Goal: Information Seeking & Learning: Check status

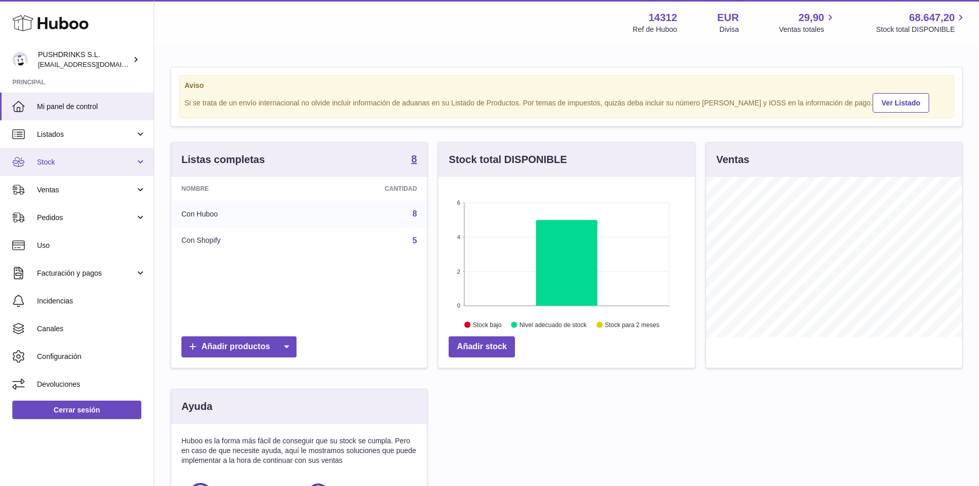
scroll to position [160, 259]
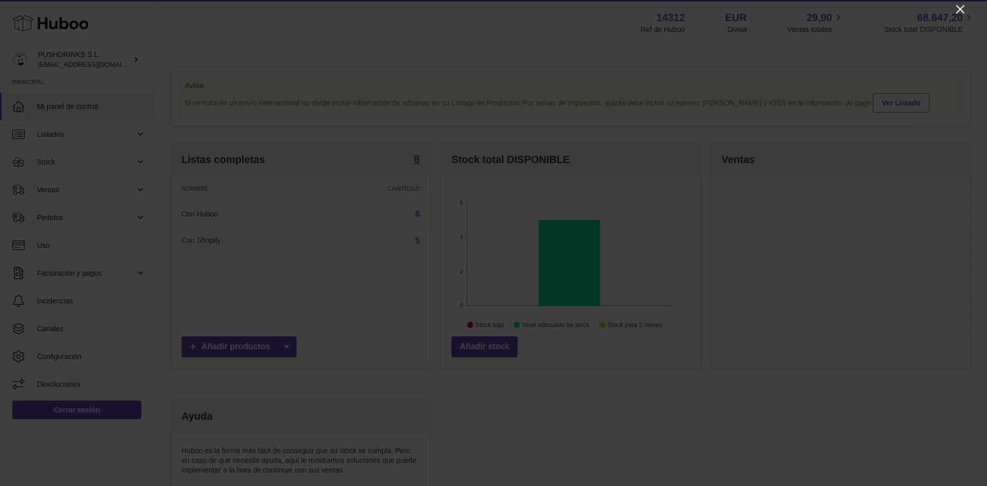
click at [959, 9] on icon "Close" at bounding box center [960, 9] width 8 height 8
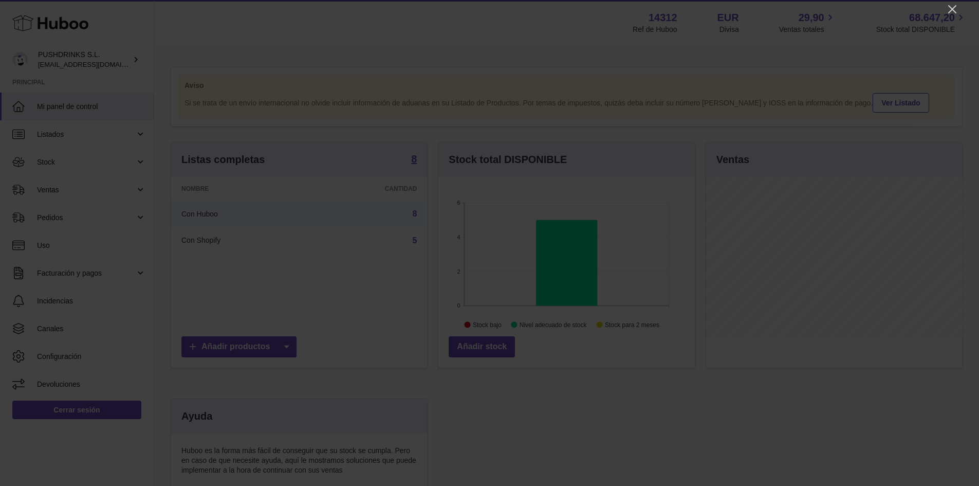
scroll to position [513709, 513614]
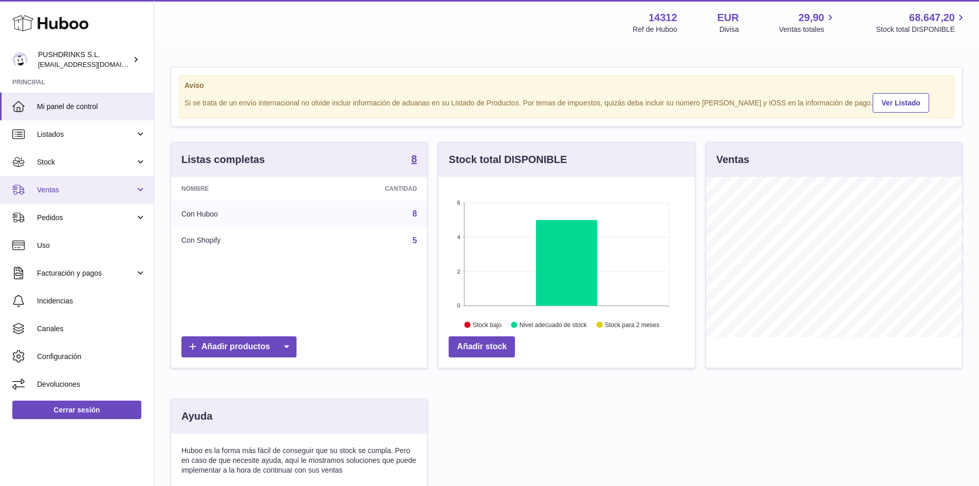
click at [76, 187] on span "Ventas" at bounding box center [86, 190] width 98 height 10
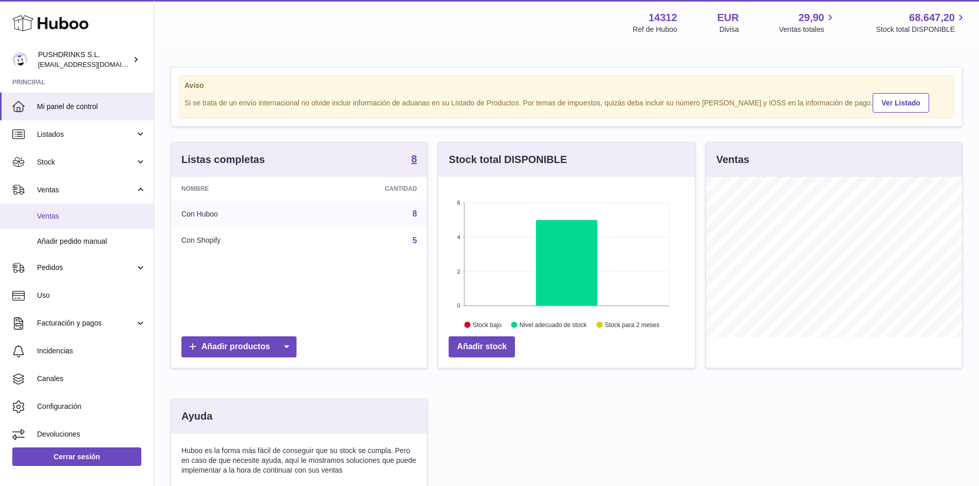
click at [73, 209] on link "Ventas" at bounding box center [77, 215] width 154 height 25
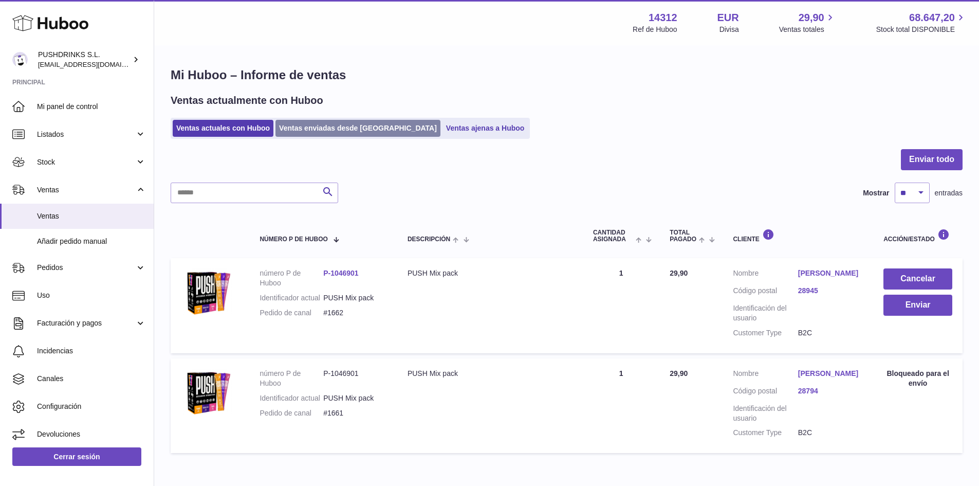
click at [322, 128] on link "Ventas enviadas desde [GEOGRAPHIC_DATA]" at bounding box center [357, 128] width 165 height 17
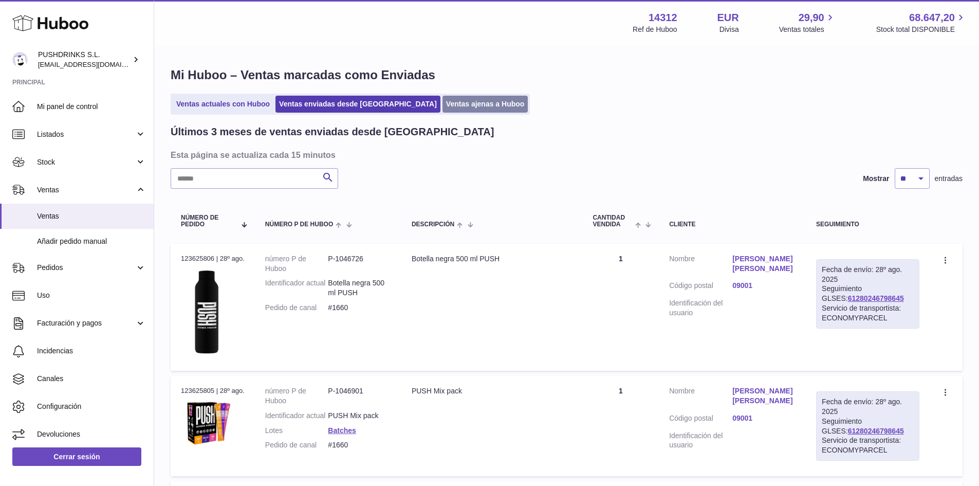
click at [442, 108] on link "Ventas ajenas a Huboo" at bounding box center [485, 104] width 86 height 17
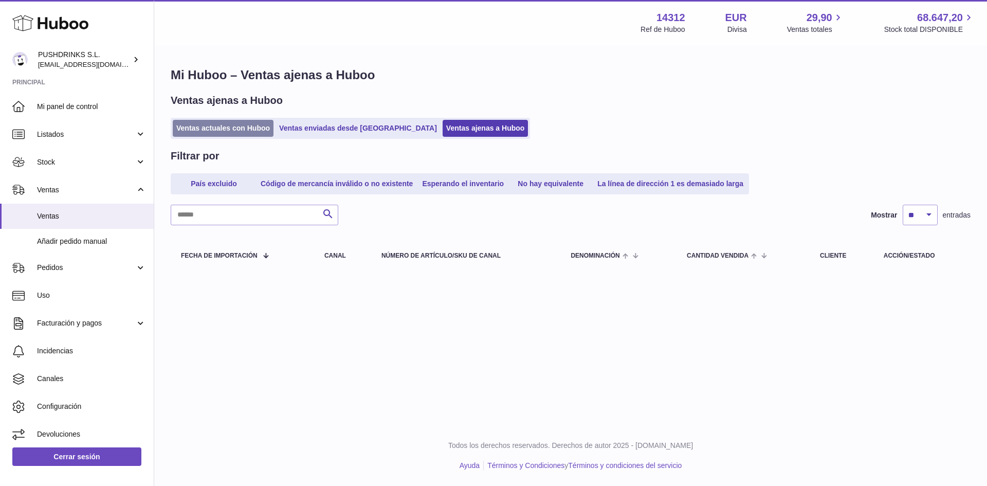
click at [240, 133] on link "Ventas actuales con Huboo" at bounding box center [223, 128] width 101 height 17
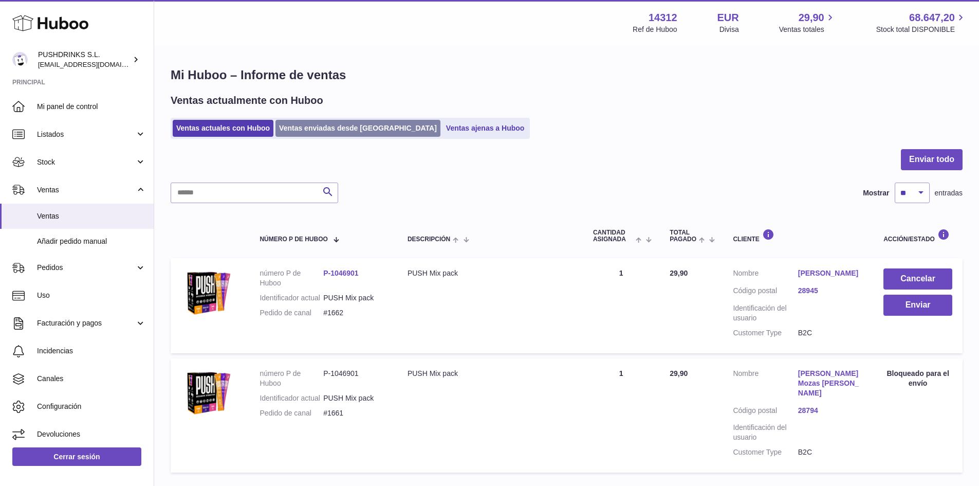
click at [329, 135] on link "Ventas enviadas desde [GEOGRAPHIC_DATA]" at bounding box center [357, 128] width 165 height 17
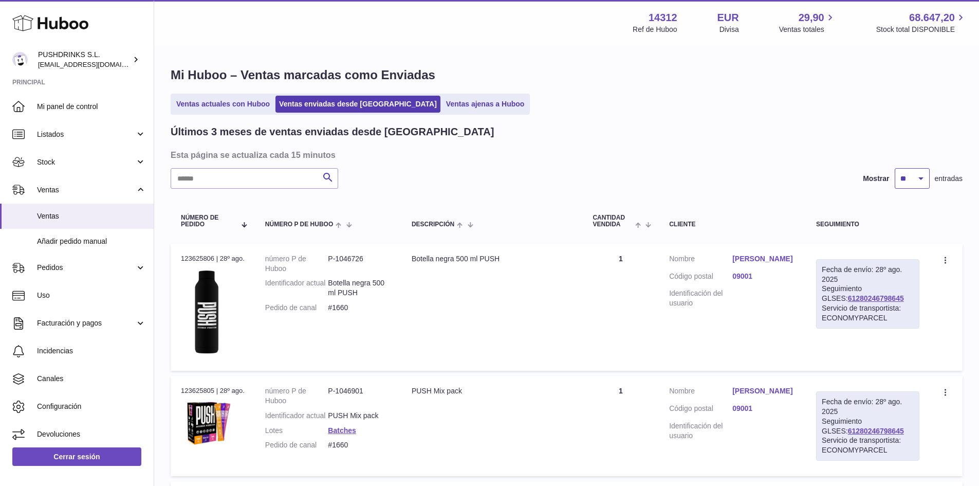
click at [906, 177] on select "** ** **" at bounding box center [912, 178] width 35 height 21
click at [762, 159] on h3 "Esta página se actualiza cada 15 minutos" at bounding box center [565, 154] width 789 height 11
